Goal: Find specific page/section: Find specific page/section

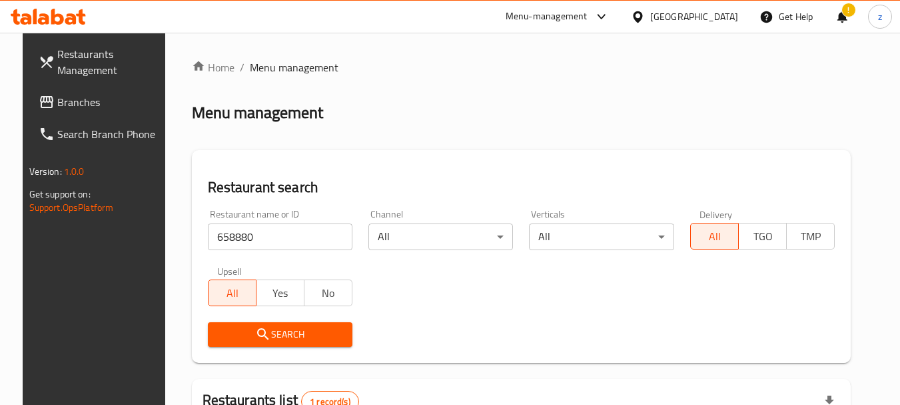
scroll to position [133, 0]
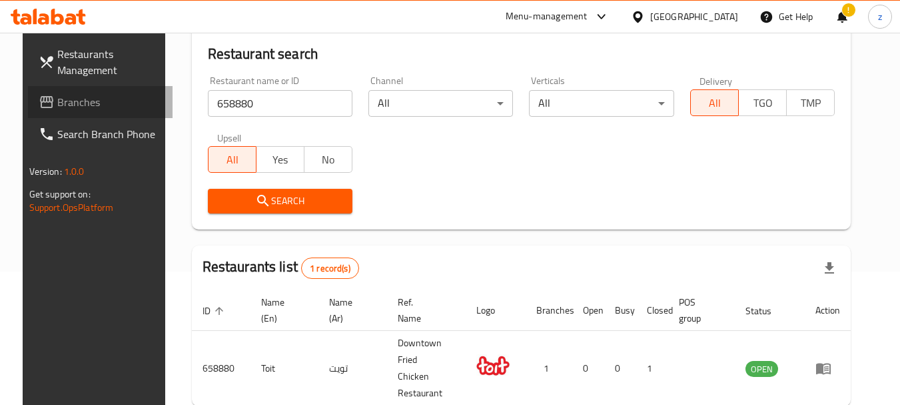
click at [86, 105] on span "Branches" at bounding box center [109, 102] width 105 height 16
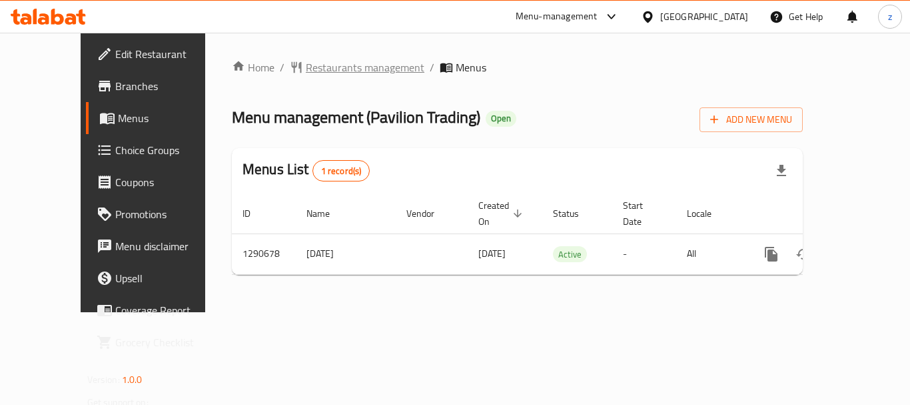
click at [306, 71] on span "Restaurants management" at bounding box center [365, 67] width 119 height 16
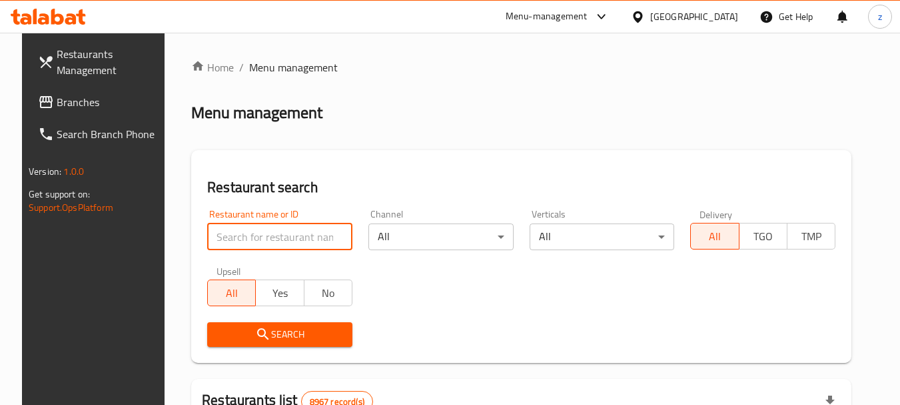
click at [217, 232] on input "search" at bounding box center [279, 236] width 145 height 27
paste input "698193"
type input "698193"
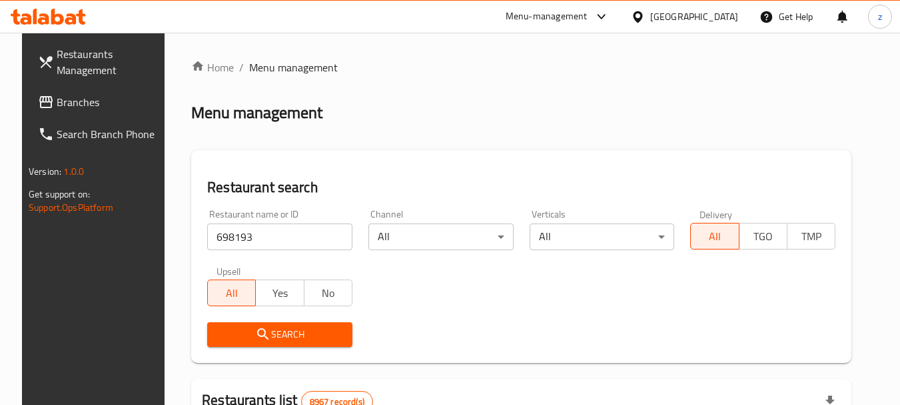
drag, startPoint x: 265, startPoint y: 333, endPoint x: 257, endPoint y: 329, distance: 8.4
click at [257, 329] on icon "submit" at bounding box center [263, 334] width 16 height 16
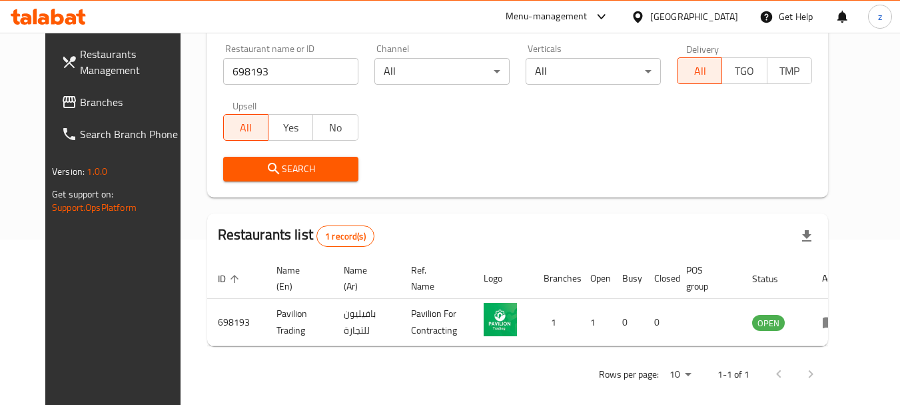
scroll to position [173, 0]
